Goal: Transaction & Acquisition: Purchase product/service

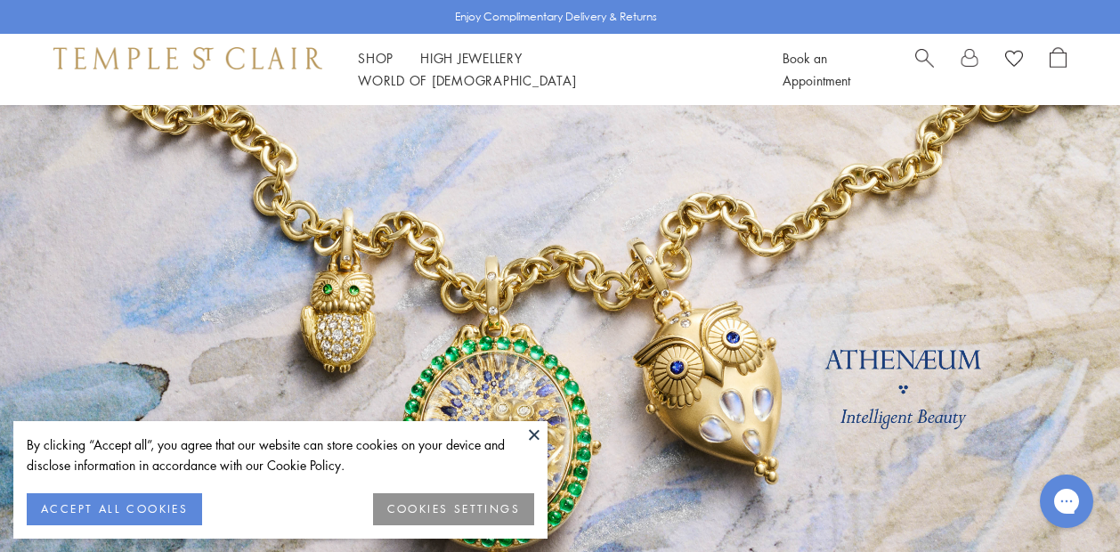
click at [165, 504] on button "ACCEPT ALL COOKIES" at bounding box center [114, 509] width 175 height 32
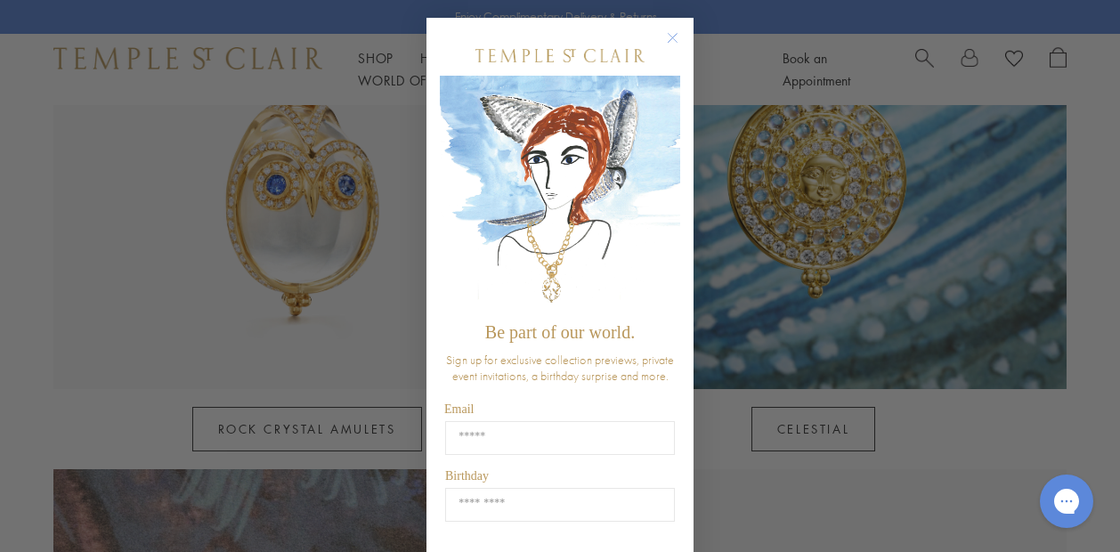
click at [673, 33] on circle "Close dialog" at bounding box center [672, 38] width 21 height 21
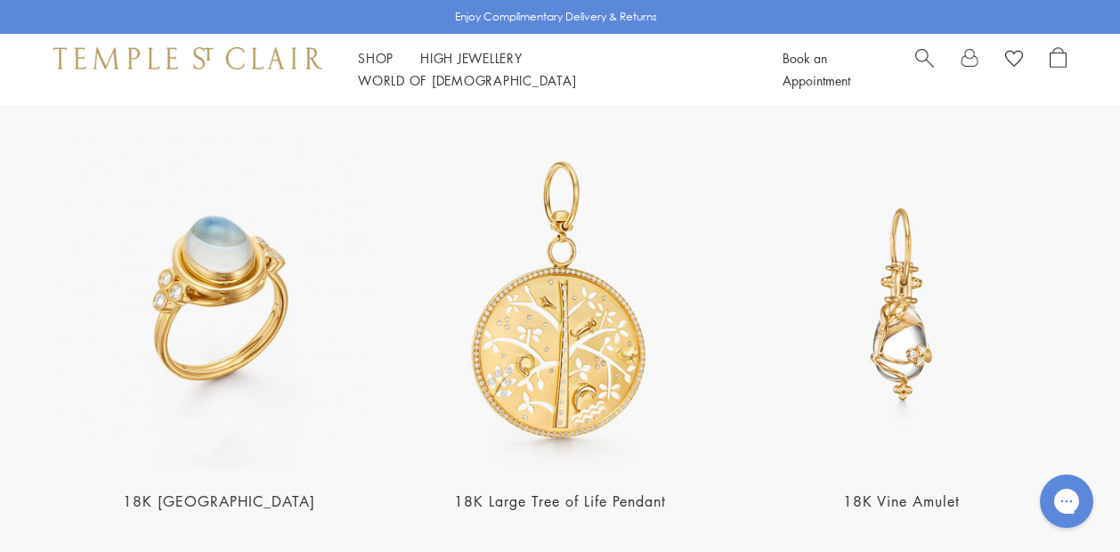
scroll to position [3178, 0]
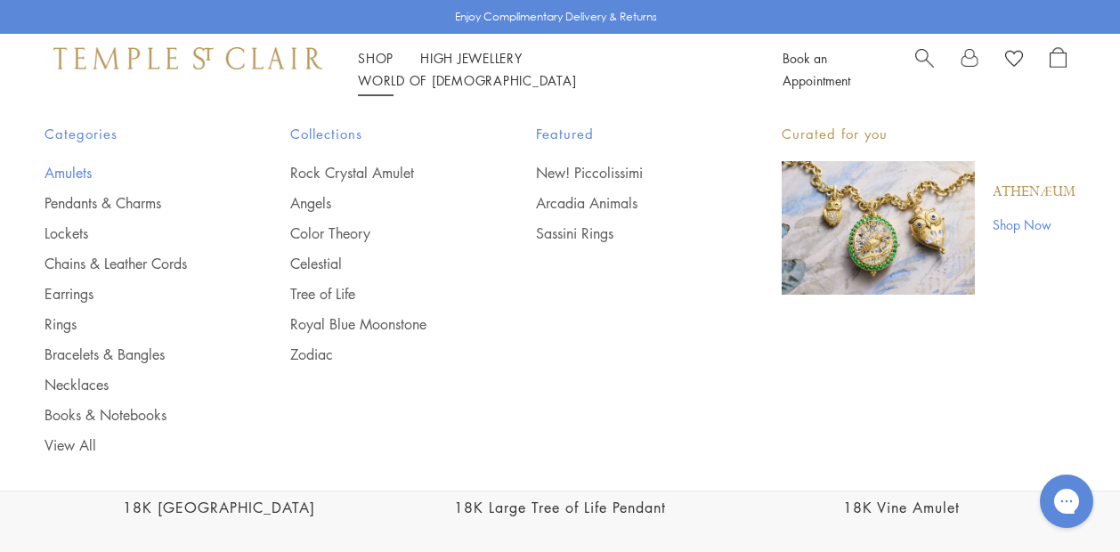
click at [78, 171] on link "Amulets" at bounding box center [132, 173] width 174 height 20
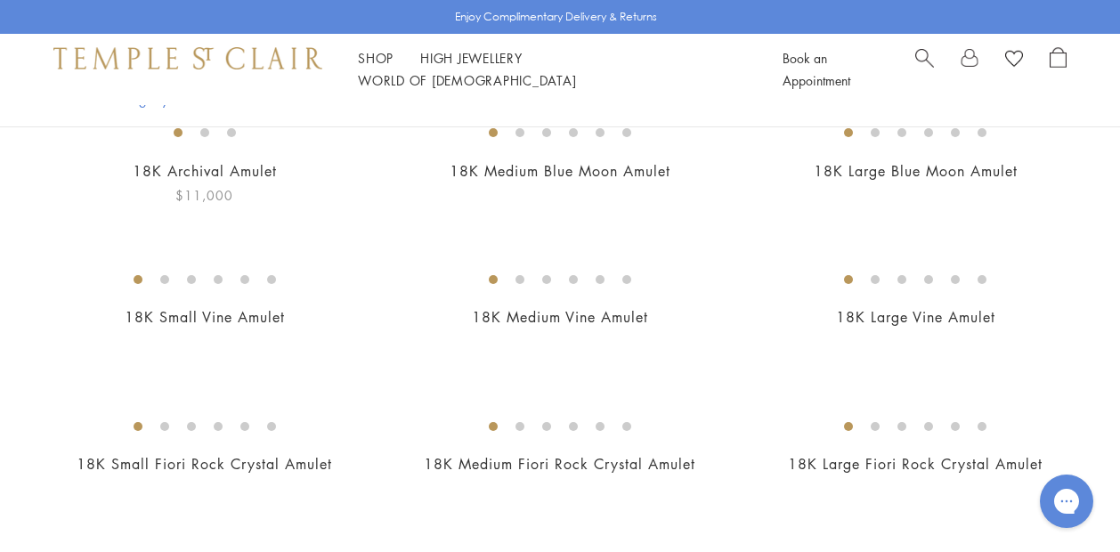
click at [0, 0] on img at bounding box center [0, 0] width 0 height 0
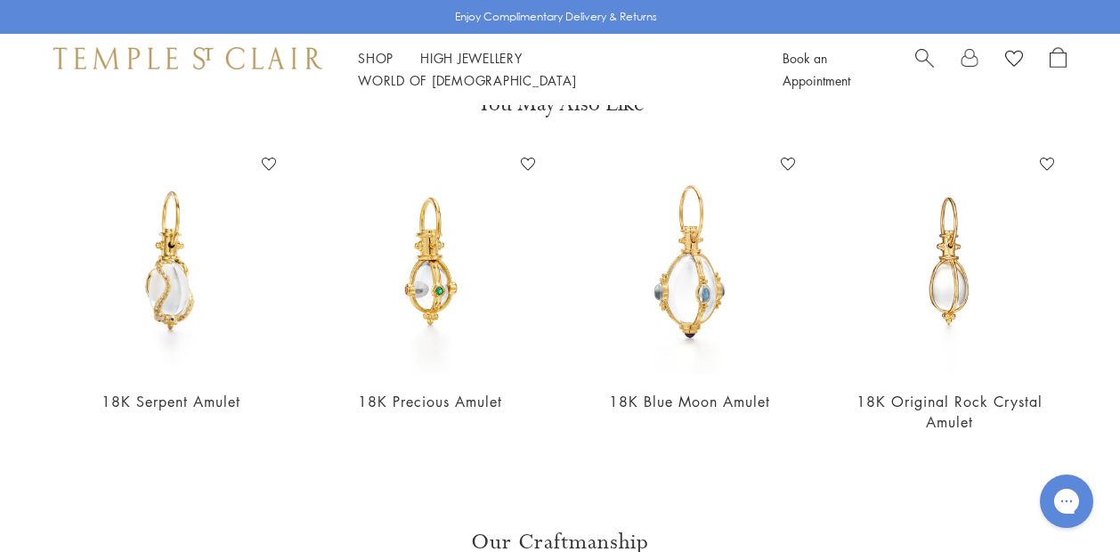
scroll to position [1082, 0]
